Goal: Task Accomplishment & Management: Use online tool/utility

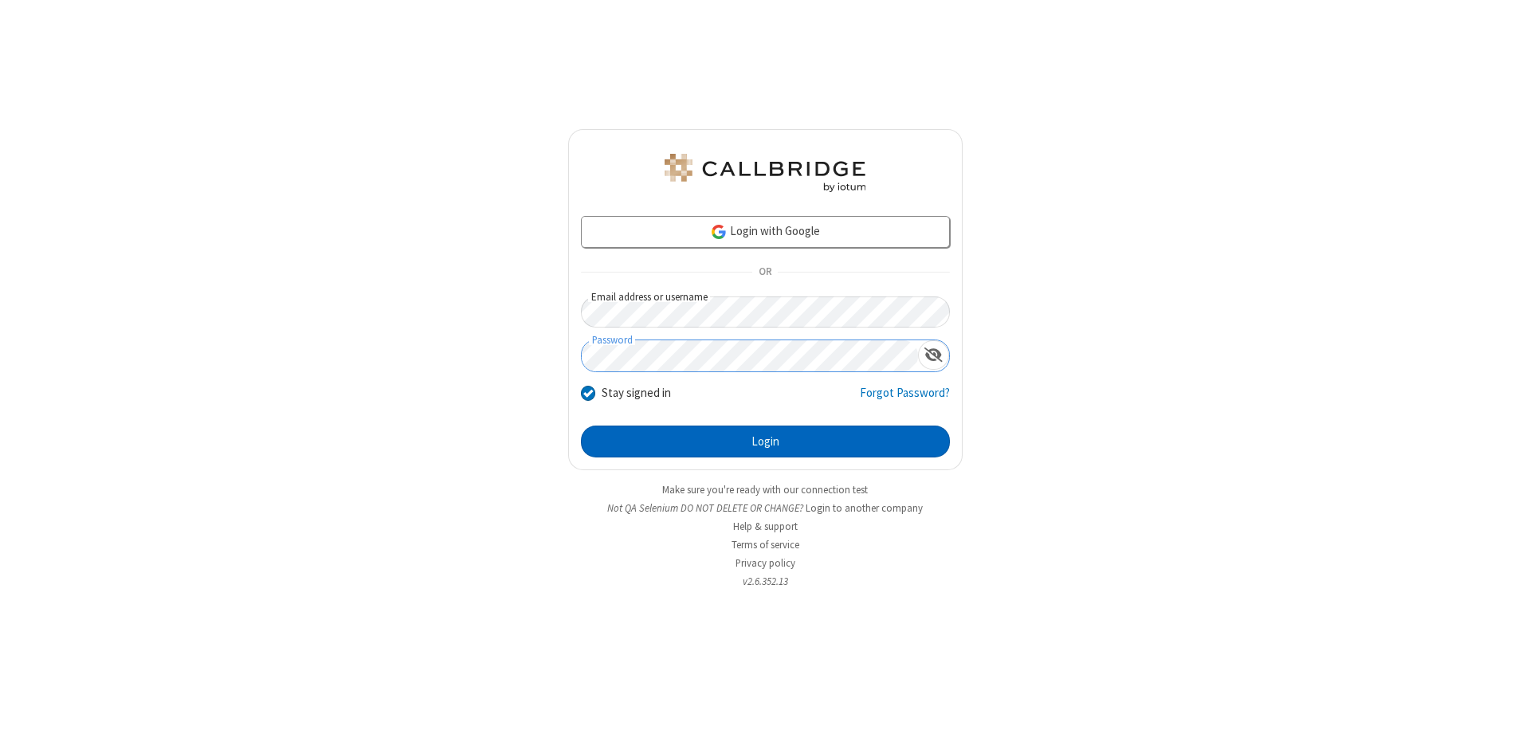
click at [765, 442] on button "Login" at bounding box center [765, 442] width 369 height 32
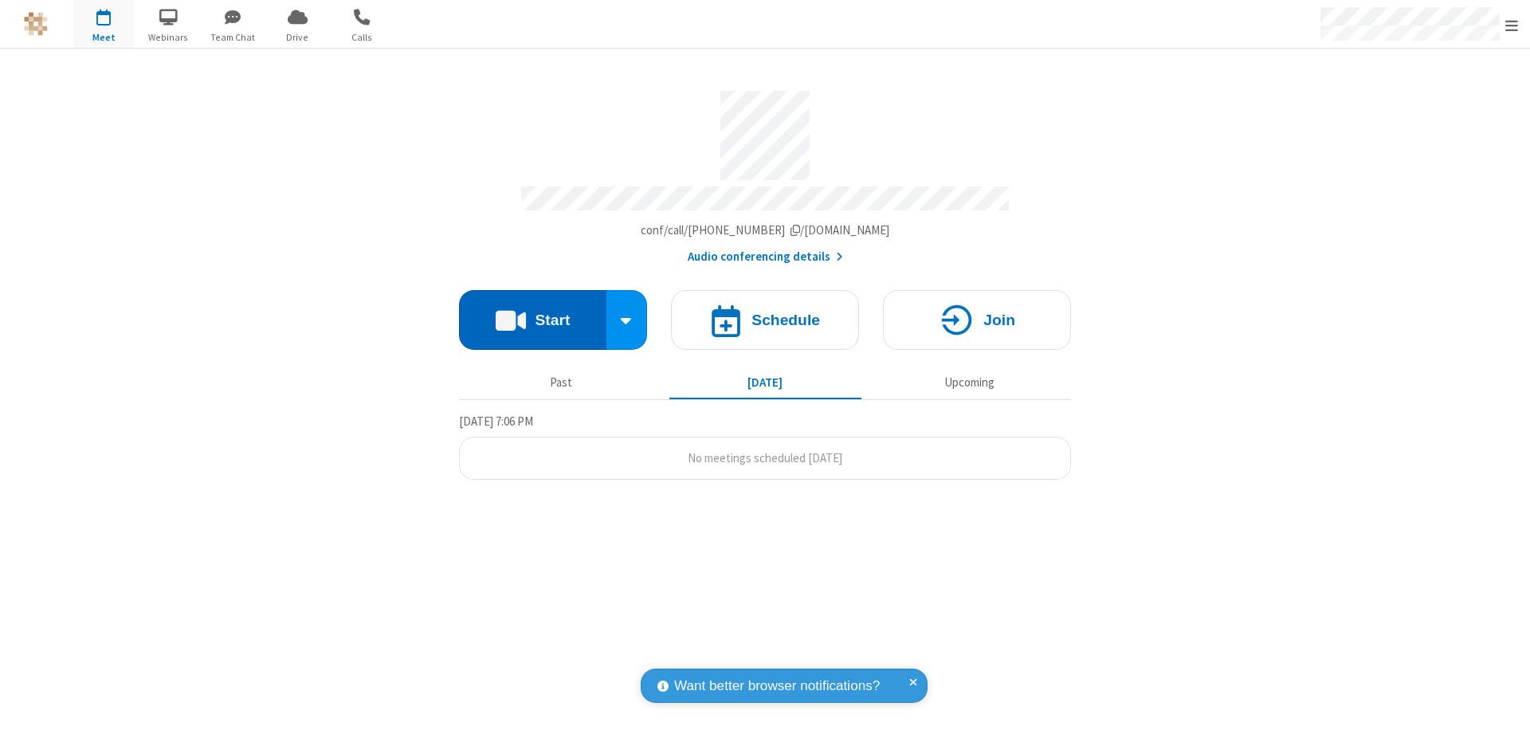
click at [532, 312] on button "Start" at bounding box center [532, 320] width 147 height 60
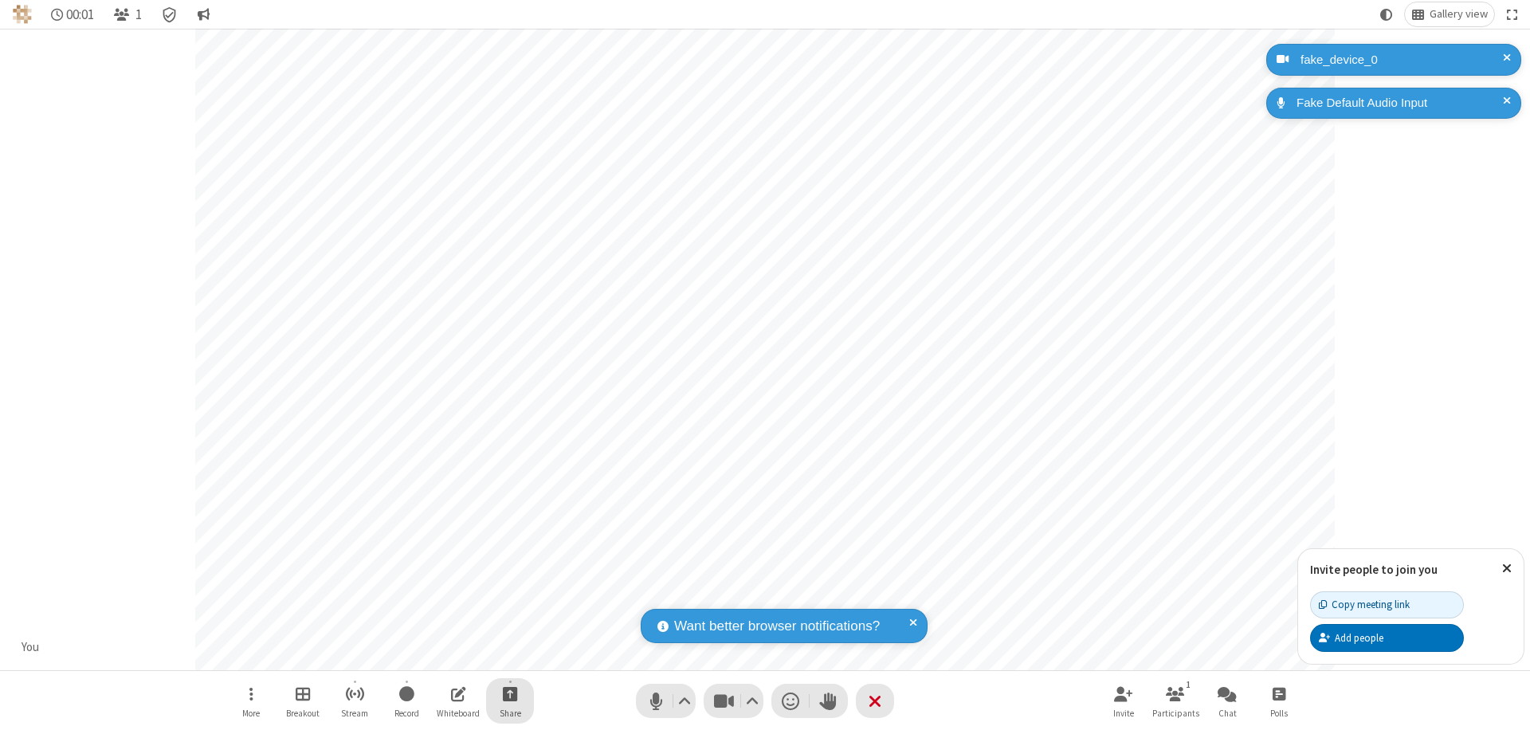
click at [510, 693] on span "Start sharing" at bounding box center [510, 694] width 15 height 20
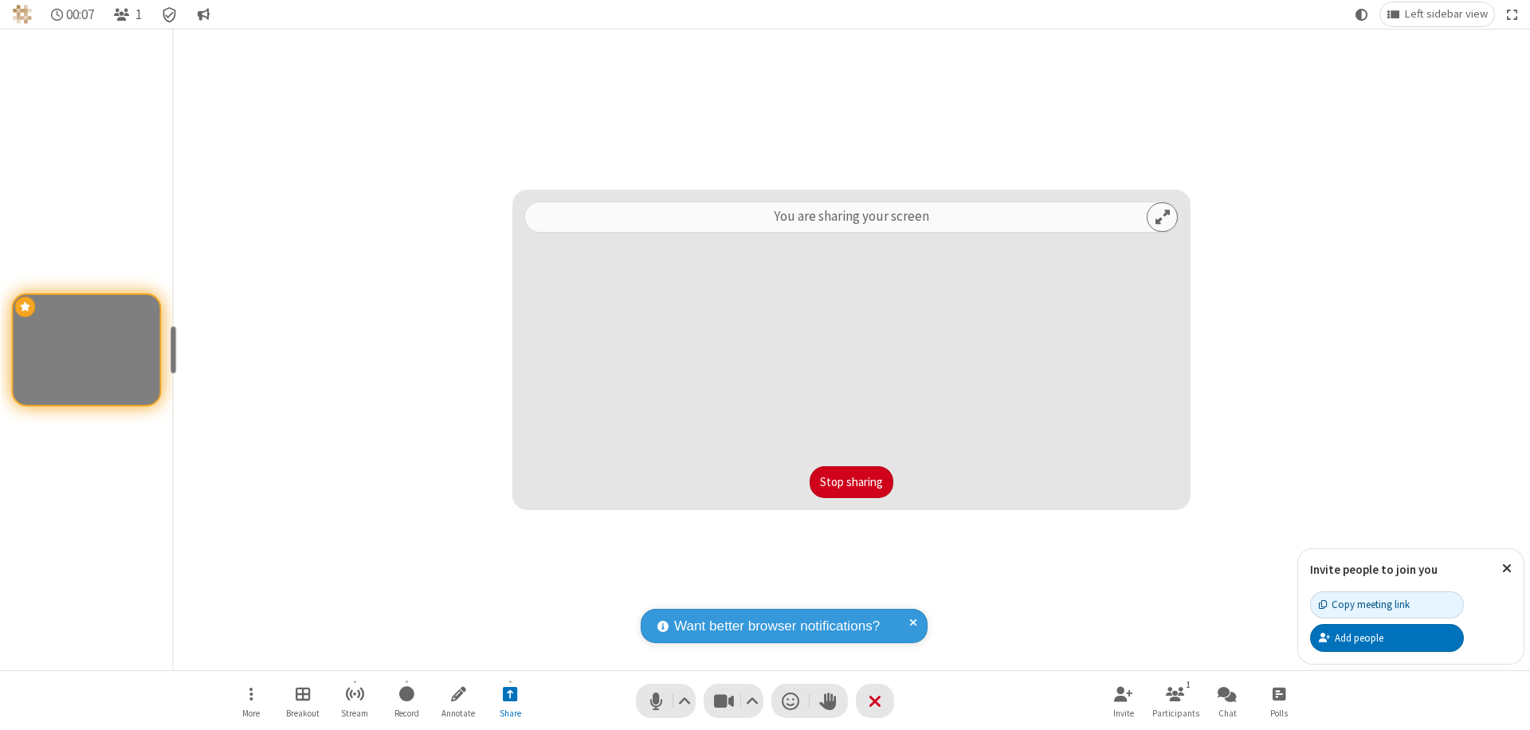
click at [851, 482] on button "Stop sharing" at bounding box center [852, 482] width 84 height 32
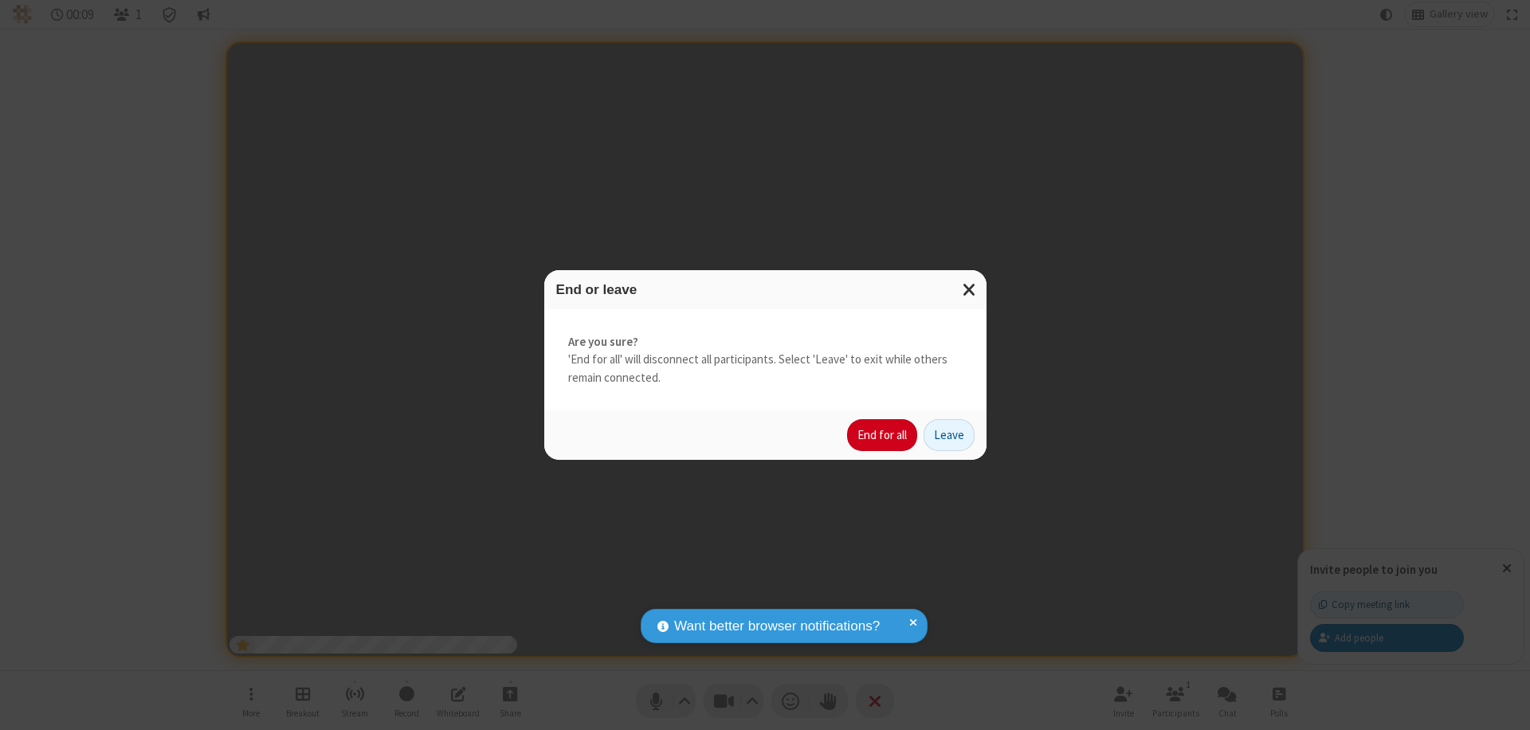
click at [883, 435] on button "End for all" at bounding box center [882, 435] width 70 height 32
